Goal: Use online tool/utility: Utilize a website feature to perform a specific function

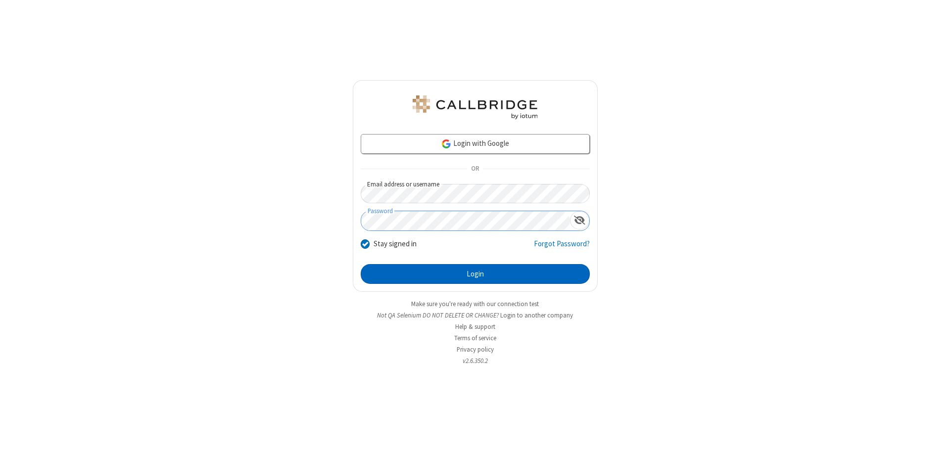
click at [475, 274] on button "Login" at bounding box center [475, 274] width 229 height 20
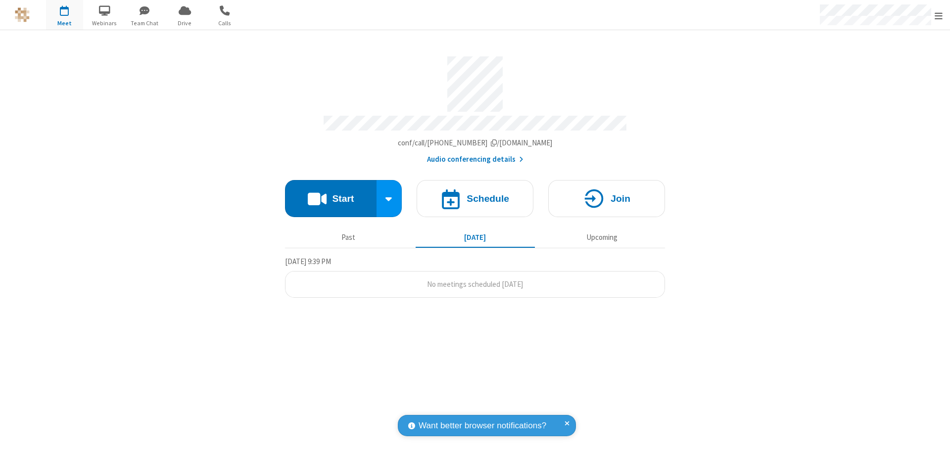
click at [330, 194] on button "Start" at bounding box center [330, 198] width 91 height 37
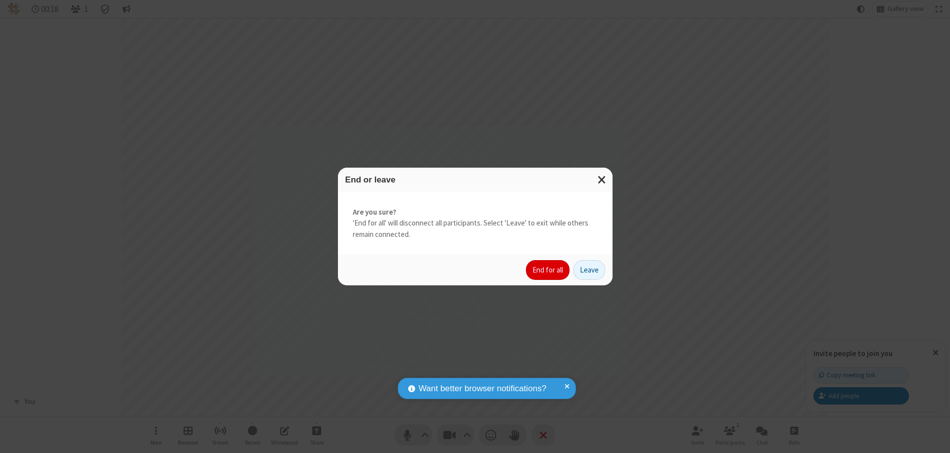
click at [548, 270] on button "End for all" at bounding box center [548, 270] width 44 height 20
